Goal: Task Accomplishment & Management: Use online tool/utility

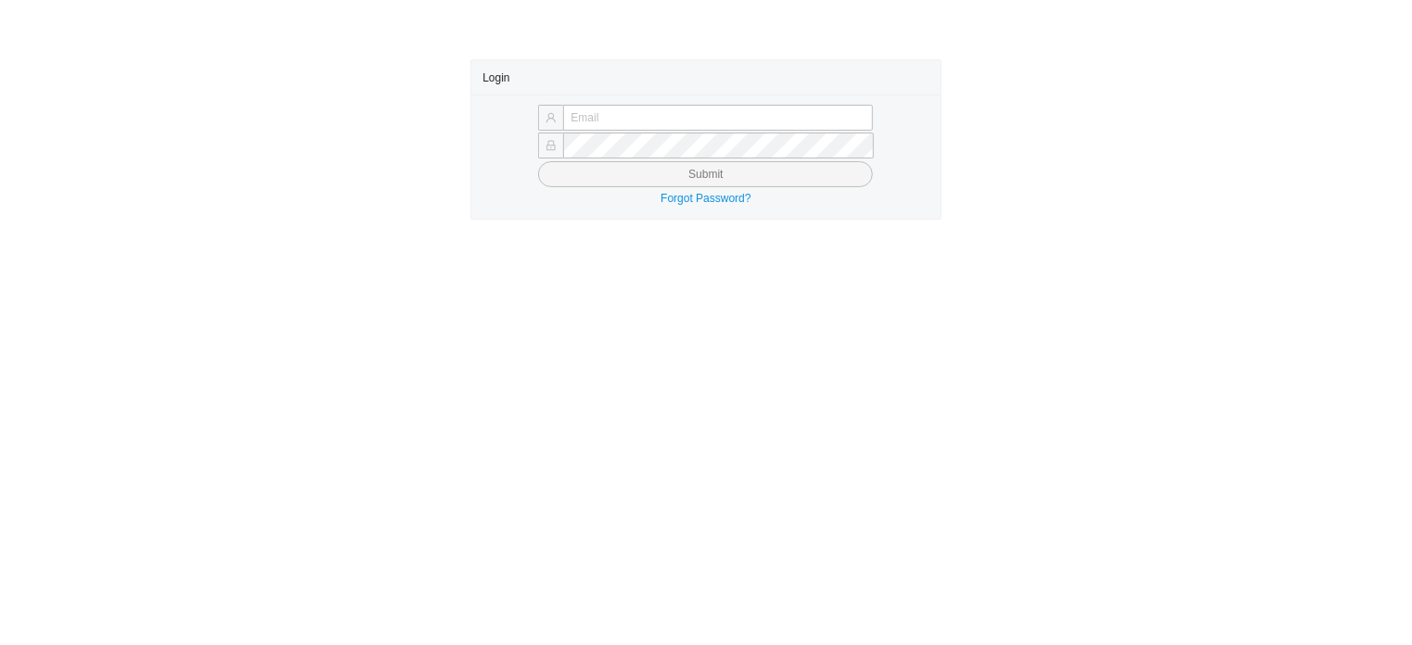
type input "[EMAIL_ADDRESS][PERSON_NAME][DOMAIN_NAME]"
click at [721, 173] on span "Submit" at bounding box center [705, 174] width 34 height 19
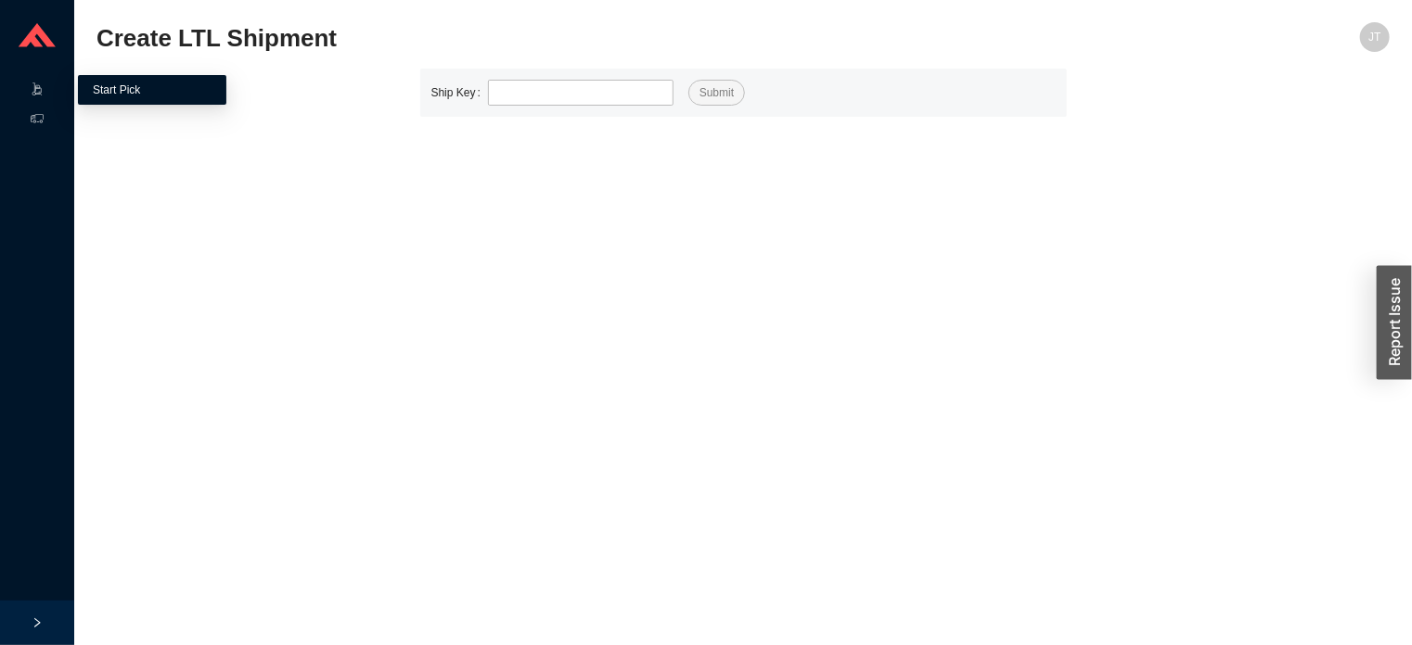
click at [126, 87] on link "Start Pick" at bounding box center [116, 89] width 47 height 13
